Goal: Information Seeking & Learning: Learn about a topic

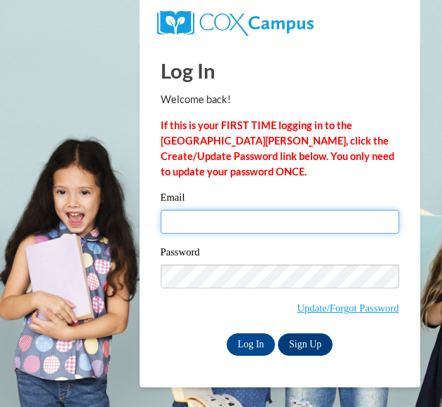
click at [249, 216] on input "Email" at bounding box center [280, 222] width 239 height 24
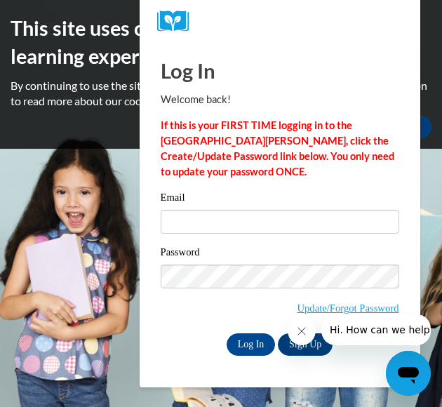
click at [214, 185] on div "Log In Welcome back! If this is your FIRST TIME logging in to the NEW Cox Campu…" at bounding box center [280, 206] width 239 height 300
click at [299, 336] on icon "Close message from company" at bounding box center [301, 331] width 11 height 11
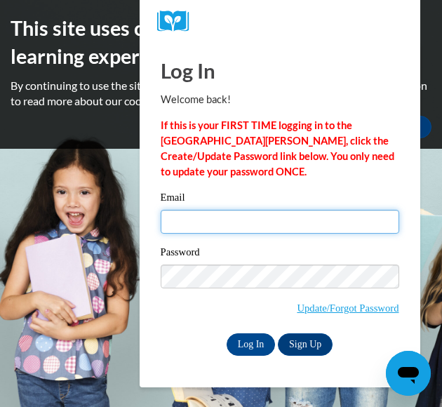
click at [252, 226] on input "Email" at bounding box center [280, 222] width 239 height 24
type input "Tiffanyderek3@yahoo.com"
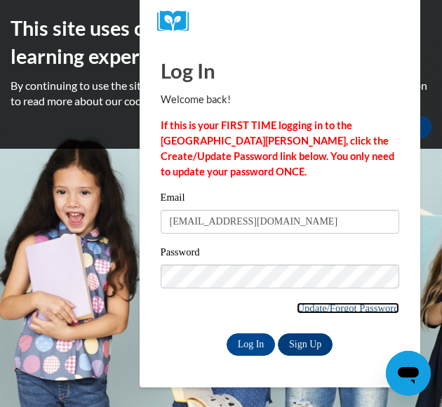
click at [344, 308] on link "Update/Forgot Password" at bounding box center [348, 308] width 102 height 11
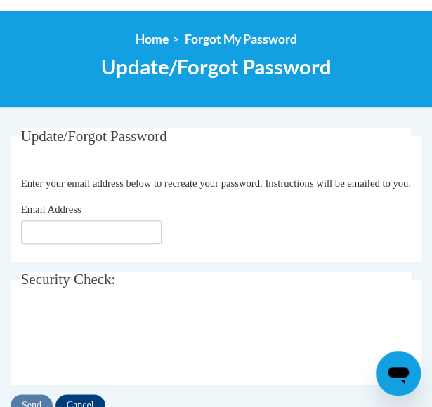
scroll to position [181, 0]
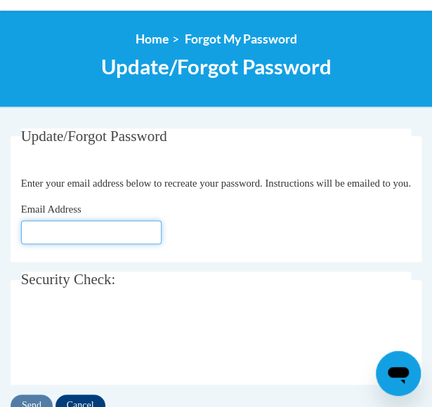
click at [126, 244] on input "Email Address" at bounding box center [91, 232] width 140 height 24
type input "[EMAIL_ADDRESS][DOMAIN_NAME]"
click button "Refresh captcha" at bounding box center [0, 0] width 0 height 0
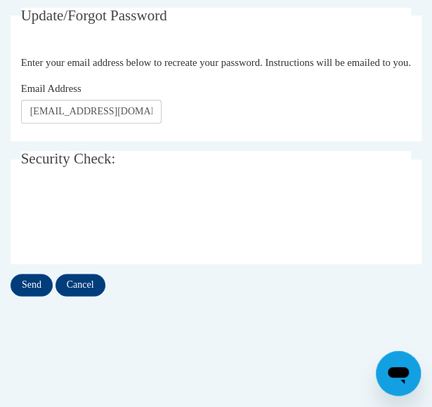
scroll to position [305, 0]
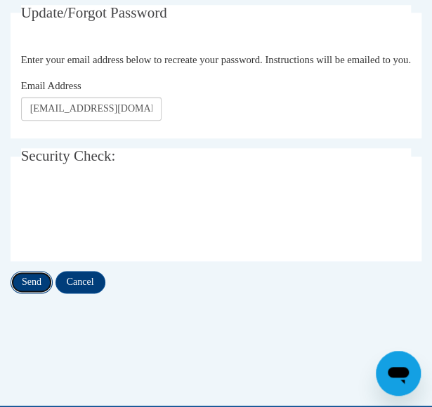
click at [26, 293] on input "Send" at bounding box center [32, 282] width 42 height 22
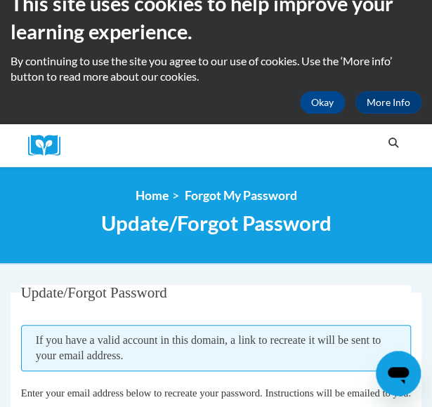
scroll to position [52, 0]
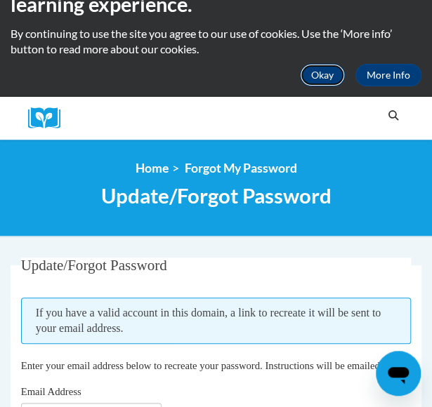
click at [320, 81] on button "Okay" at bounding box center [322, 75] width 45 height 22
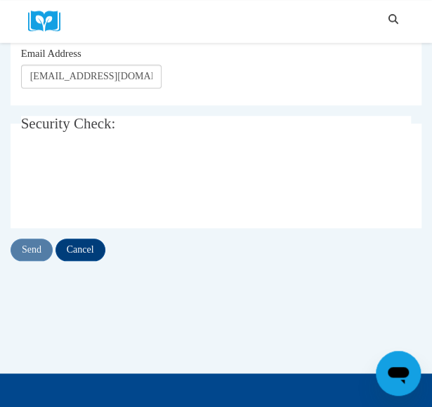
scroll to position [190, 0]
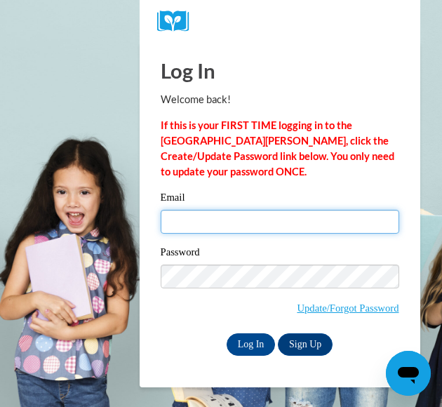
click at [240, 231] on input "Email" at bounding box center [280, 222] width 239 height 24
type input "[EMAIL_ADDRESS][DOMAIN_NAME]"
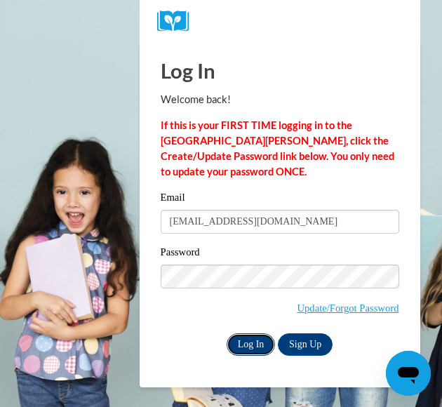
click at [251, 341] on input "Log In" at bounding box center [251, 344] width 49 height 22
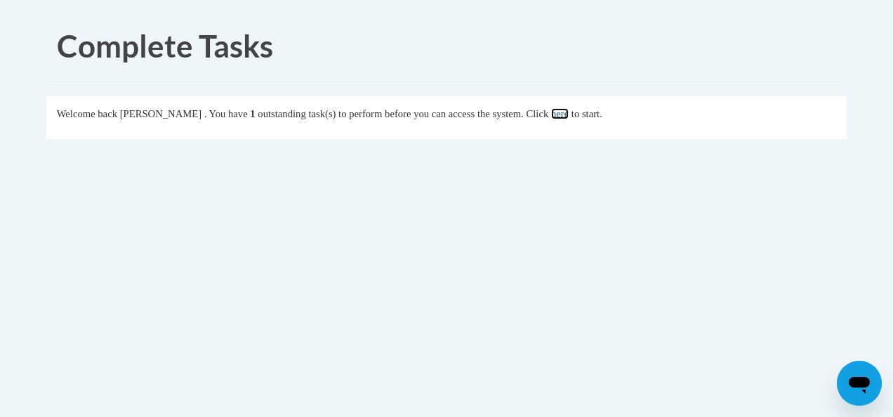
click at [442, 109] on link "here" at bounding box center [560, 113] width 18 height 11
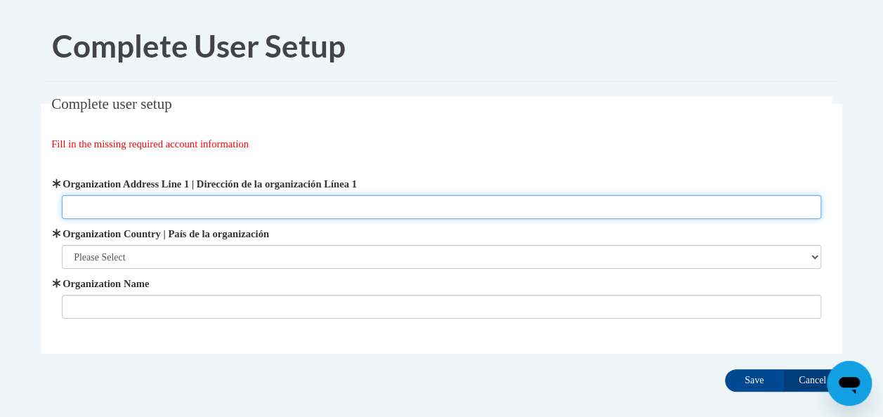
click at [334, 208] on input "Organization Address Line 1 | Dirección de la organización Línea 1" at bounding box center [441, 207] width 759 height 24
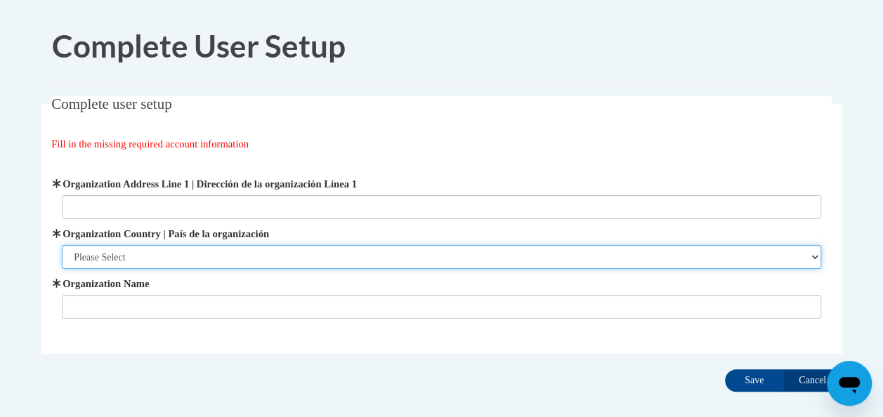
click at [412, 250] on select "Please Select United States | Estados Unidos Outside of the United States | Fue…" at bounding box center [441, 257] width 759 height 24
select select "ad49bcad-a171-4b2e-b99c-48b446064914"
click at [62, 245] on select "Please Select United States | Estados Unidos Outside of the United States | Fue…" at bounding box center [441, 257] width 759 height 24
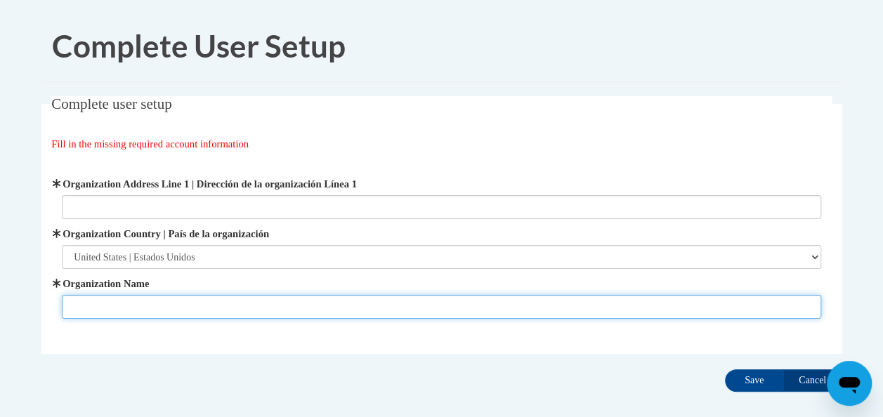
click at [322, 306] on input "Organization Name" at bounding box center [441, 307] width 759 height 24
type input "Tallapoosa Primary"
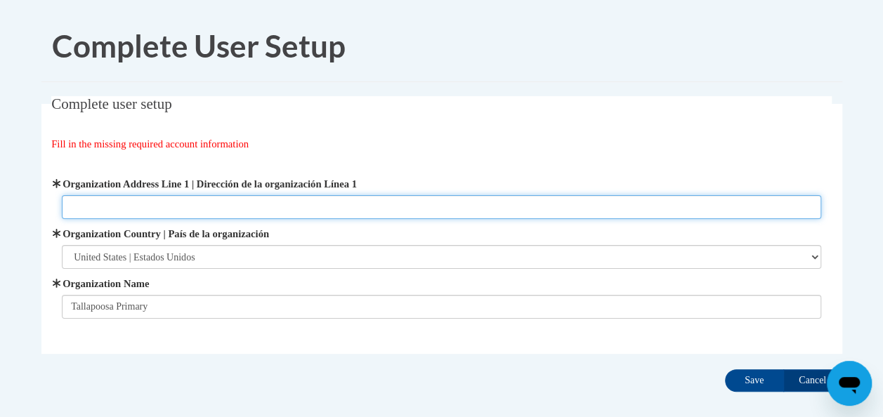
click at [361, 199] on input "Organization Address Line 1 | Dirección de la organización Línea 1" at bounding box center [441, 207] width 759 height 24
type input "581 SR-120"
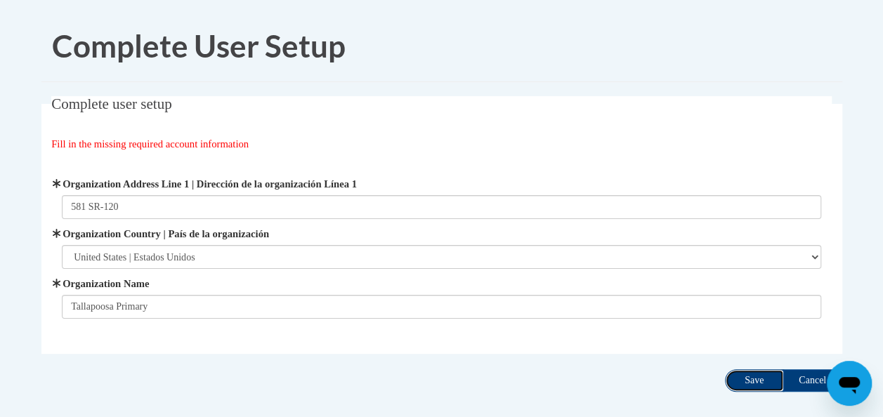
click at [754, 382] on input "Save" at bounding box center [754, 380] width 59 height 22
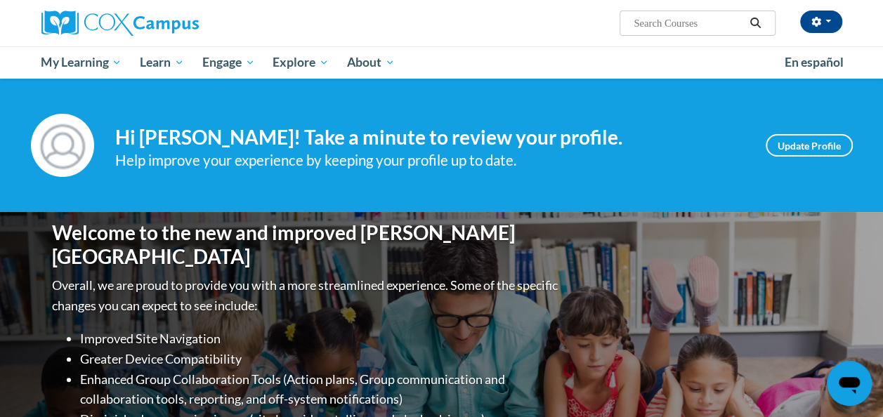
click at [670, 27] on input "Search..." at bounding box center [688, 23] width 112 height 17
type input "sophie"
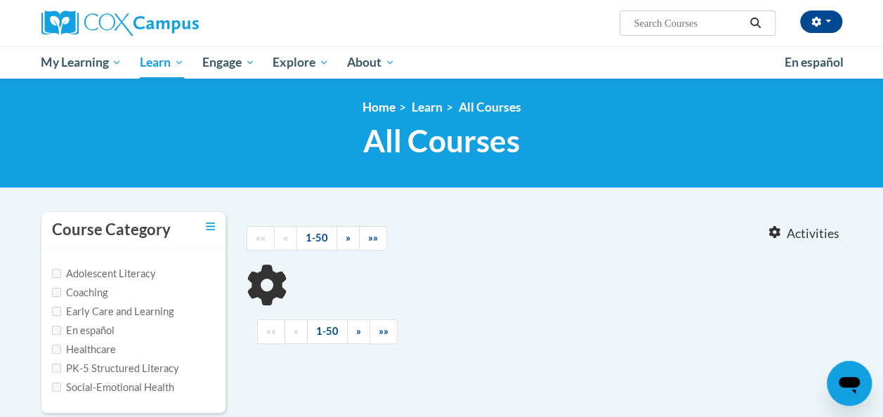
type input "[PERSON_NAME]"
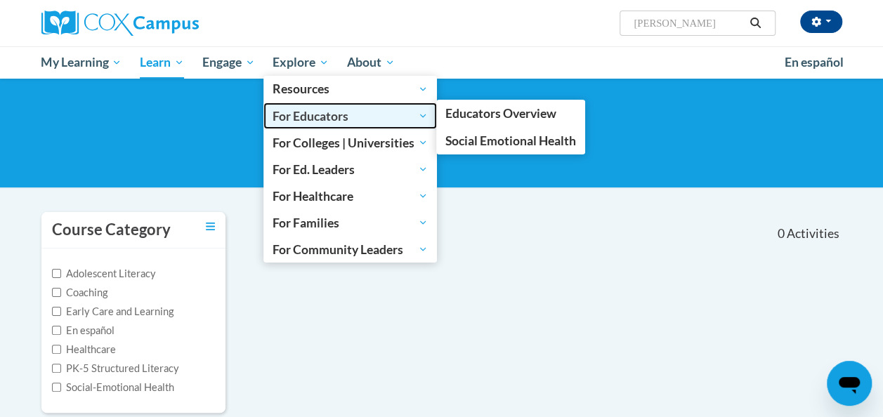
click at [290, 119] on span "For Educators" at bounding box center [349, 115] width 155 height 17
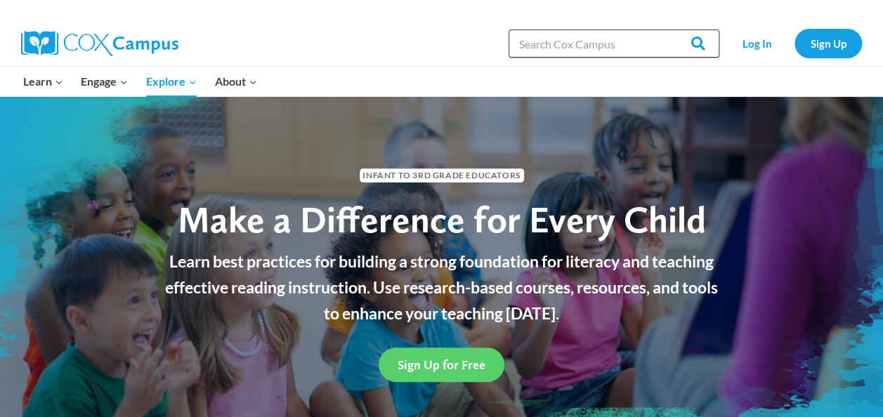
click at [606, 45] on input "Search in https://coxcampus.org/" at bounding box center [613, 43] width 211 height 28
type input "start read"
click at [664, 29] on input "Search" at bounding box center [691, 43] width 55 height 28
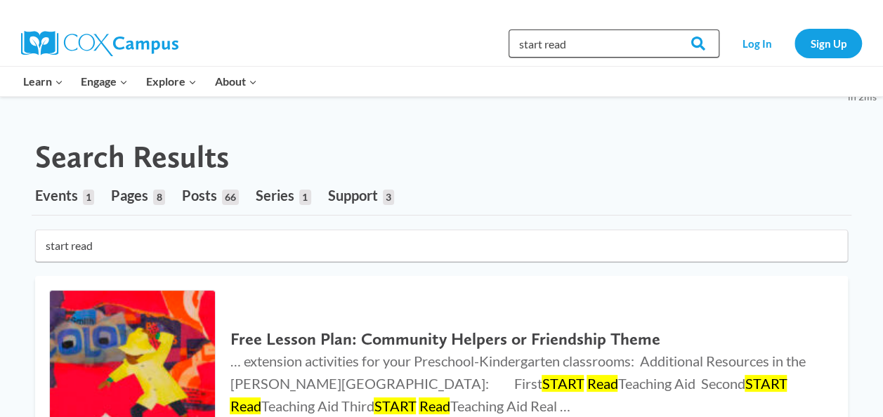
click at [590, 45] on input "start read" at bounding box center [613, 43] width 211 height 28
type input "start read- [PERSON_NAME]"
click at [664, 29] on input "Search" at bounding box center [691, 43] width 55 height 28
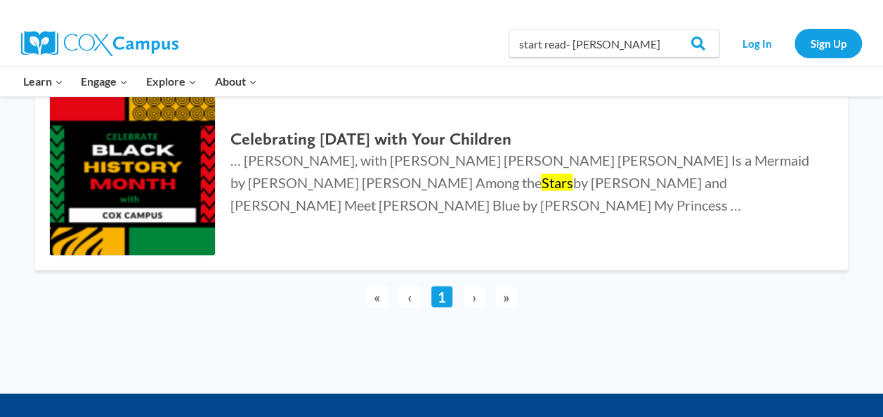
scroll to position [1456, 0]
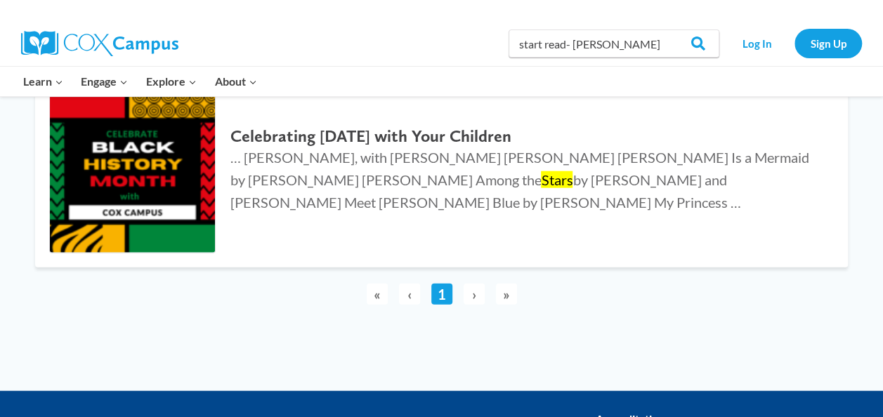
click at [475, 295] on span "›" at bounding box center [473, 294] width 21 height 21
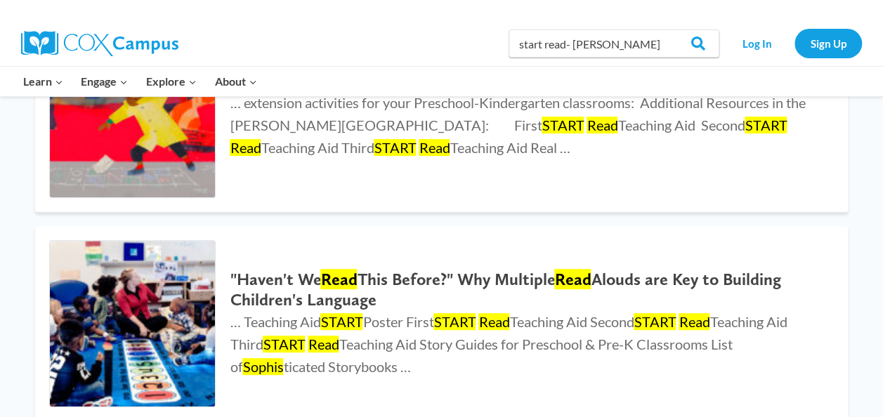
scroll to position [0, 0]
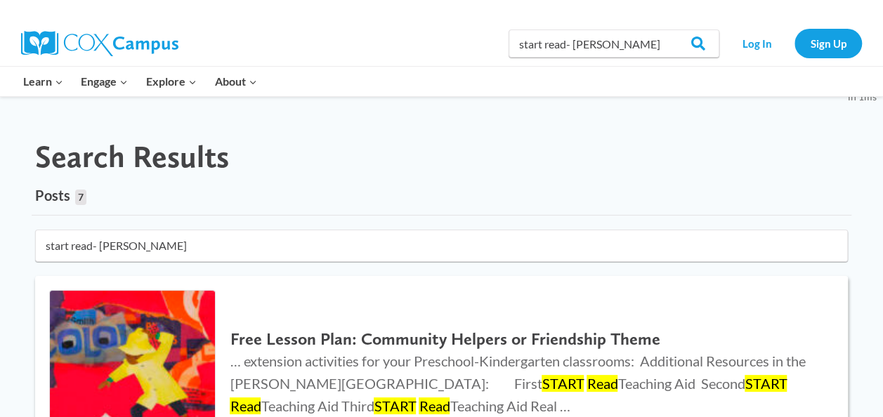
click at [284, 337] on h2 "Free Lesson Plan: Community Helpers or Friendship Theme" at bounding box center [525, 339] width 590 height 20
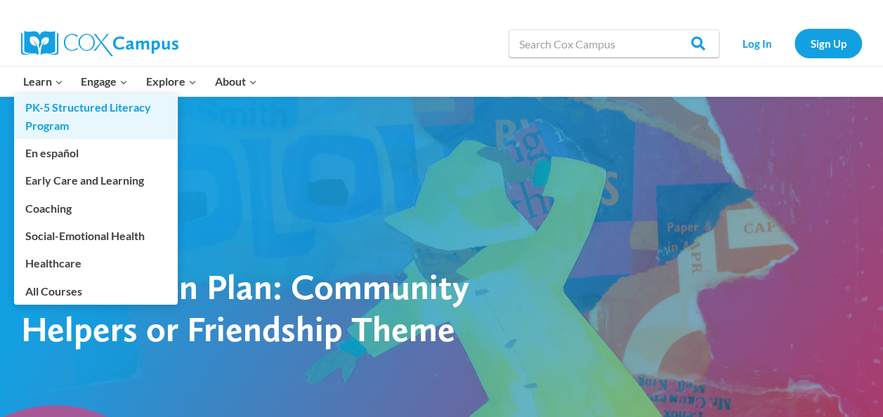
click at [42, 110] on link "PK-5 Structured Literacy Program" at bounding box center [96, 116] width 164 height 45
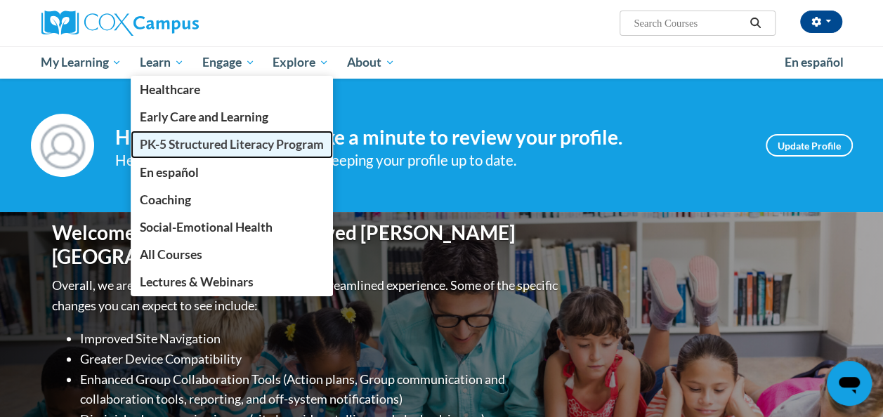
click at [178, 150] on span "PK-5 Structured Literacy Program" at bounding box center [232, 144] width 184 height 15
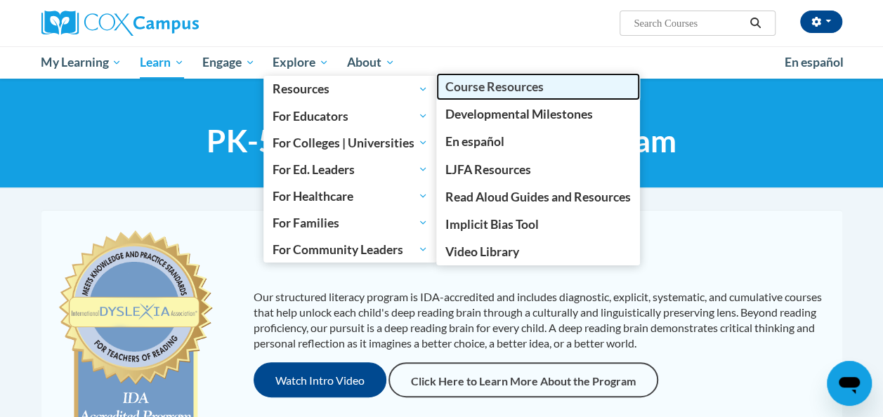
click at [506, 87] on span "Course Resources" at bounding box center [494, 86] width 98 height 15
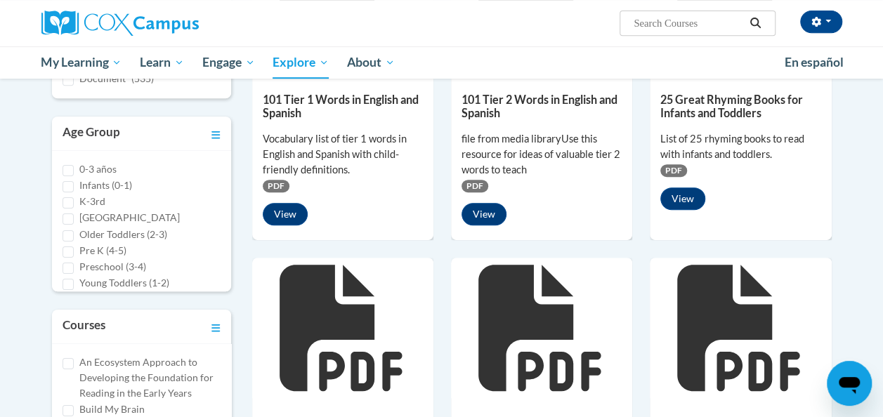
scroll to position [309, 0]
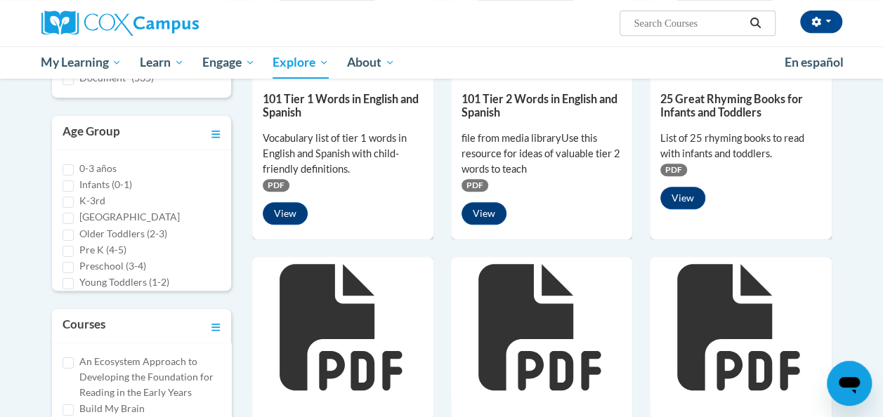
click at [107, 246] on label "Pre K (4-5)" at bounding box center [102, 249] width 47 height 15
click at [74, 246] on input "Pre K (4-5)" at bounding box center [67, 251] width 11 height 11
checkbox input "true"
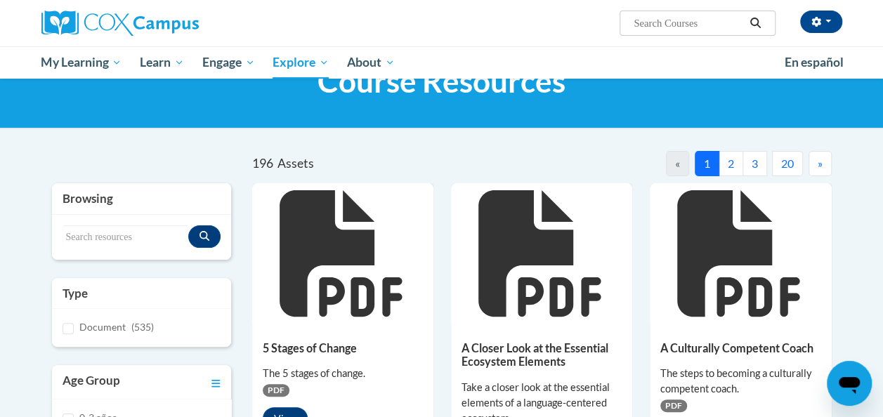
scroll to position [0, 0]
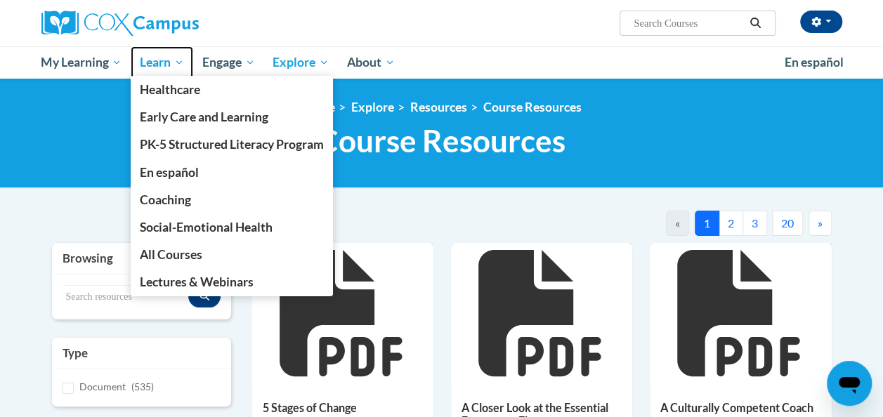
click at [169, 70] on span "Learn" at bounding box center [162, 62] width 44 height 17
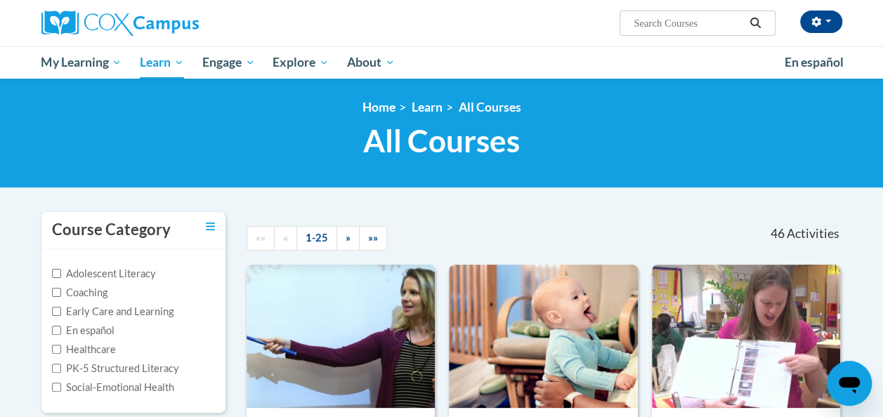
click at [677, 27] on input "Search..." at bounding box center [688, 23] width 112 height 17
click at [677, 28] on input "Search..." at bounding box center [688, 23] width 112 height 17
type input "start read"
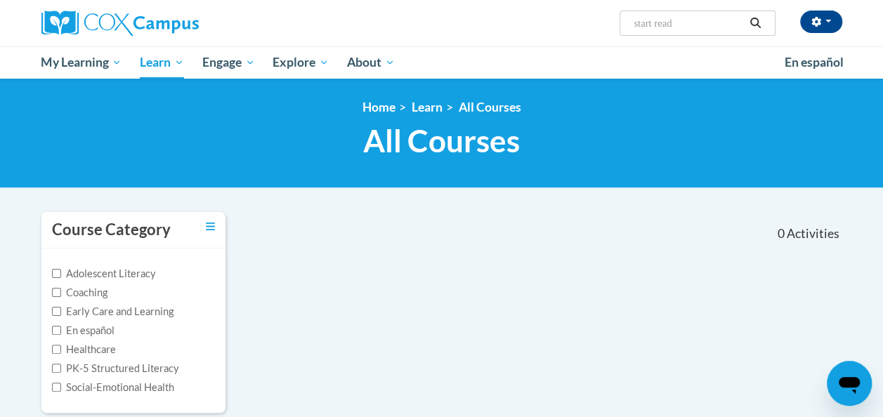
click at [718, 26] on input "start read" at bounding box center [688, 23] width 112 height 17
type input "start"
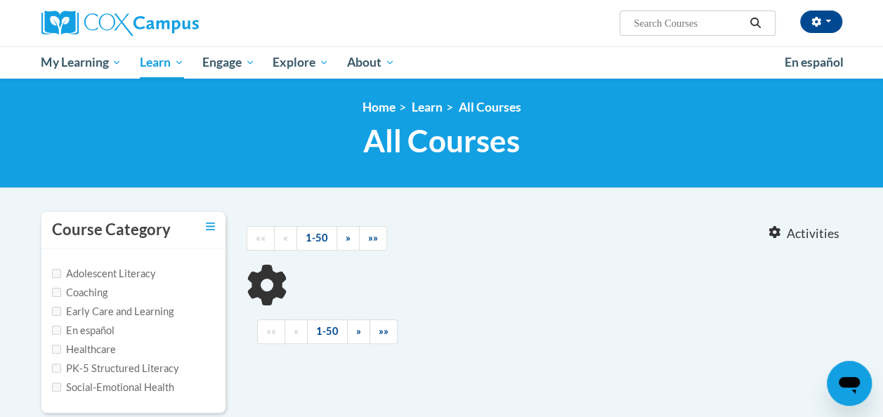
type input "start"
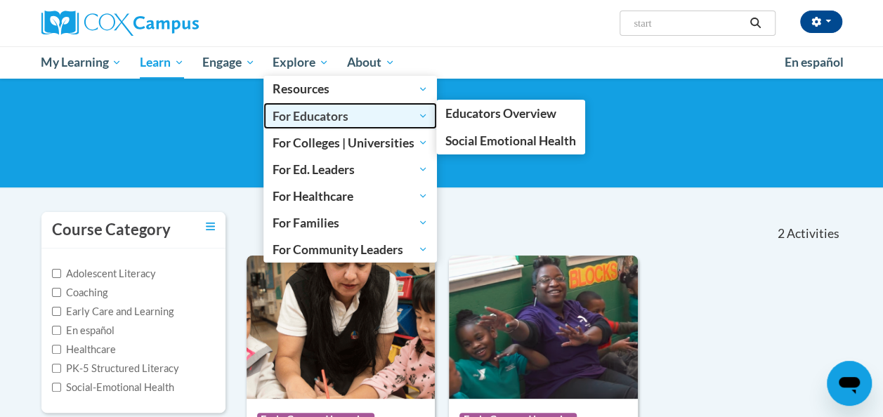
click at [315, 119] on span "For Educators" at bounding box center [349, 115] width 155 height 17
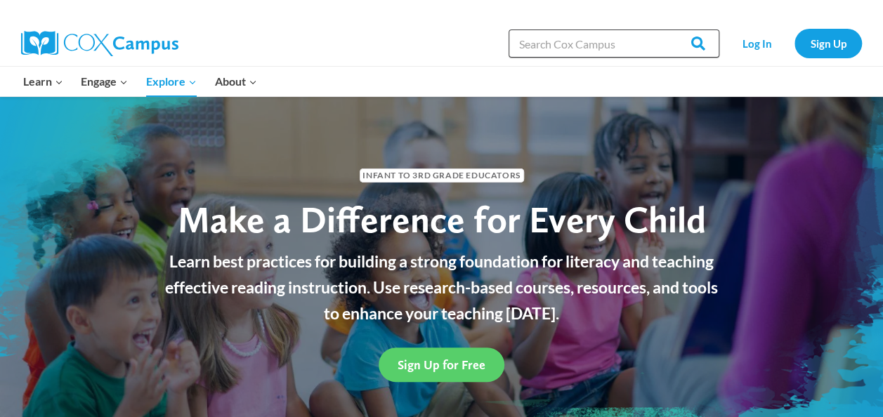
click at [611, 51] on input "Search in https://coxcampus.org/" at bounding box center [613, 43] width 211 height 28
type input "start read"
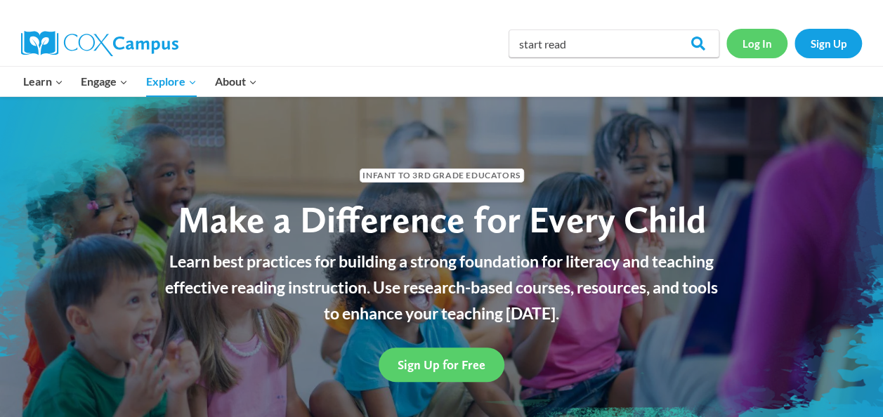
click at [749, 46] on link "Log In" at bounding box center [756, 43] width 61 height 29
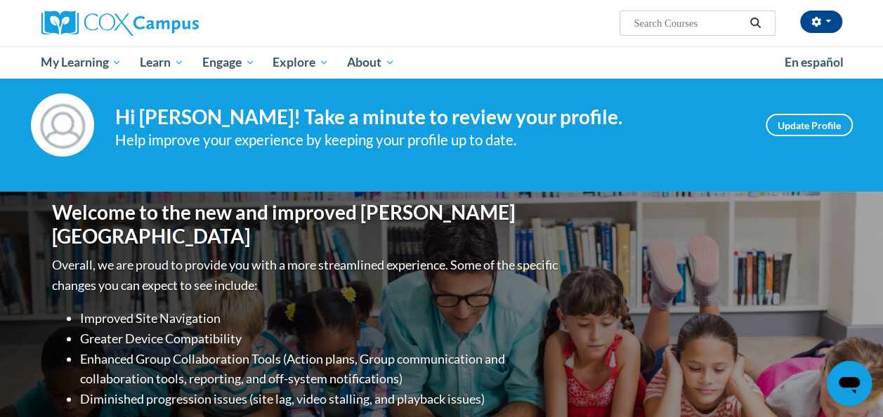
scroll to position [22, 0]
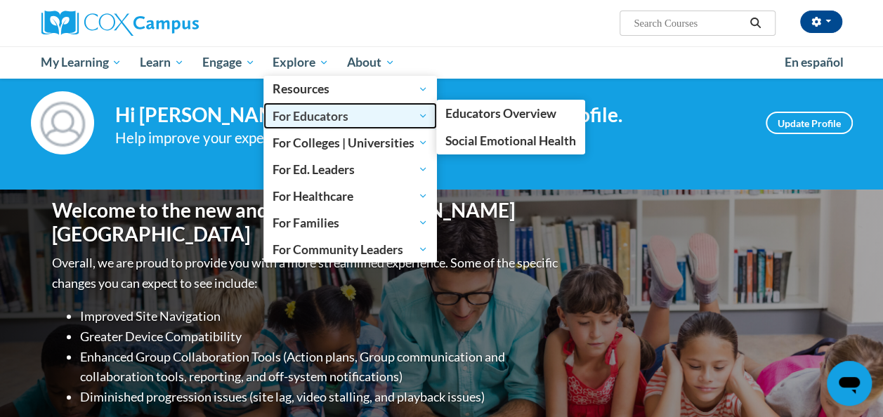
click at [317, 114] on span "For Educators" at bounding box center [349, 115] width 155 height 17
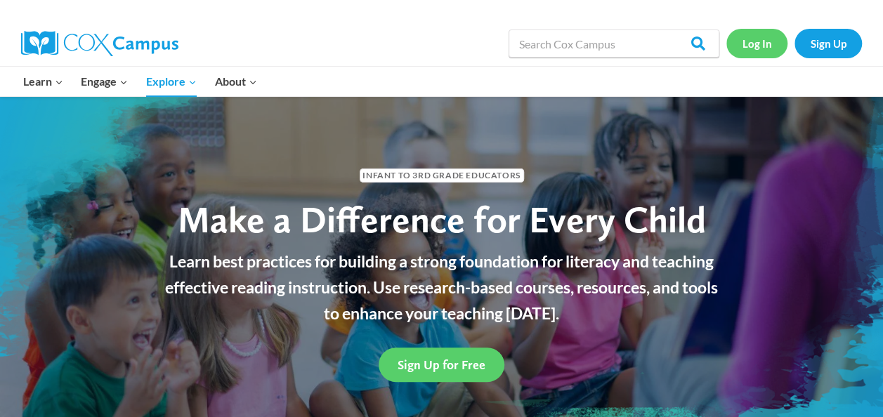
click at [765, 51] on link "Log In" at bounding box center [756, 43] width 61 height 29
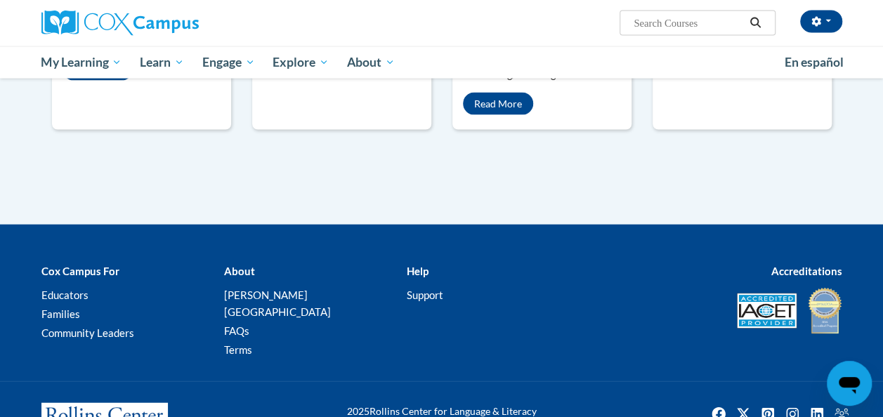
scroll to position [1448, 0]
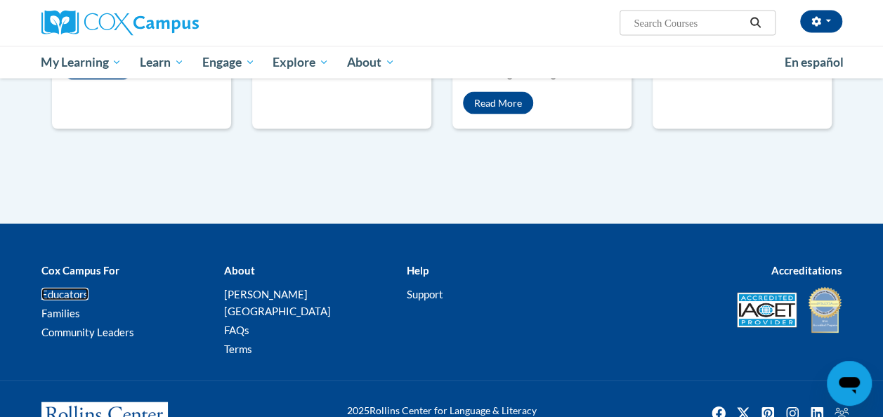
click at [68, 288] on link "Educators" at bounding box center [64, 294] width 47 height 13
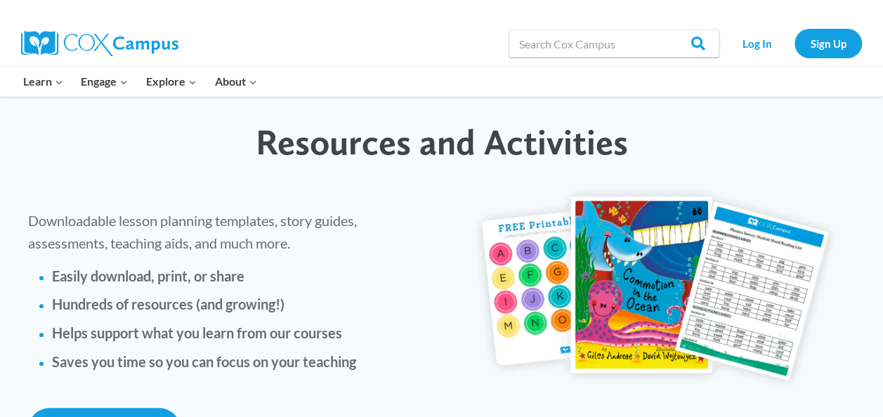
scroll to position [3192, 0]
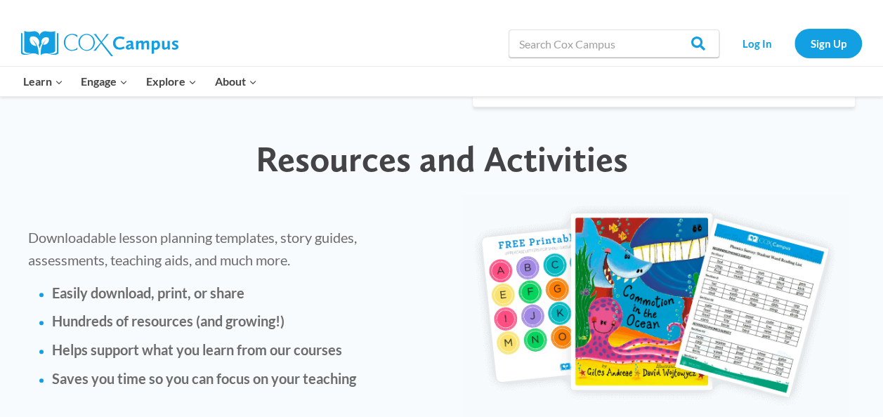
scroll to position [3173, 0]
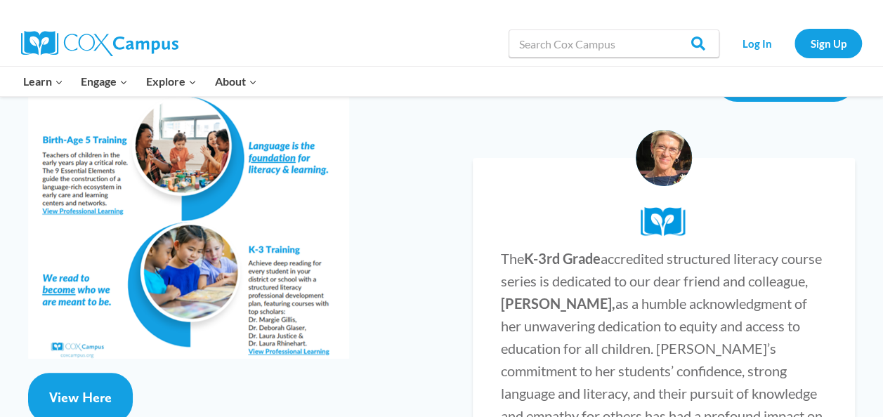
scroll to position [2733, 0]
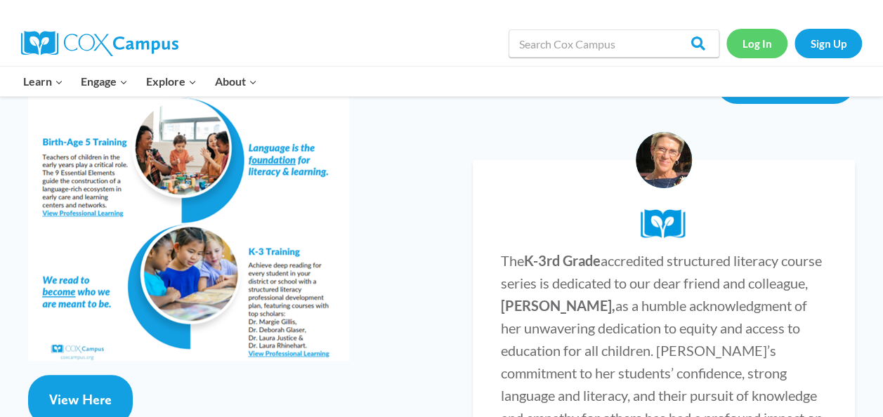
click at [759, 44] on link "Log In" at bounding box center [756, 43] width 61 height 29
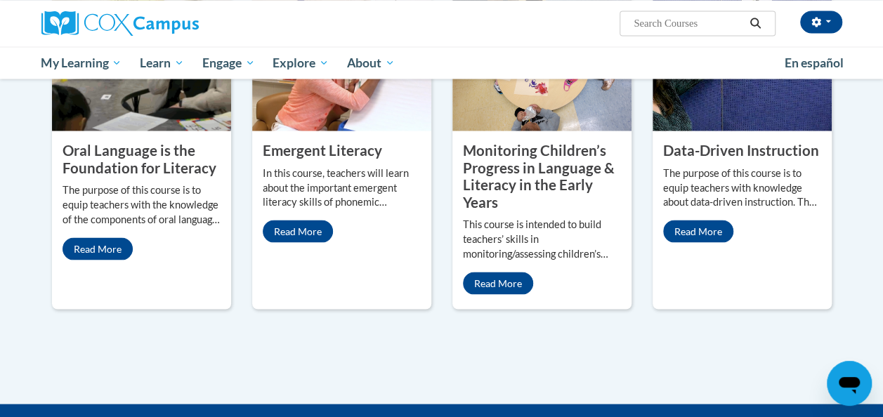
scroll to position [1466, 0]
